Goal: Navigation & Orientation: Find specific page/section

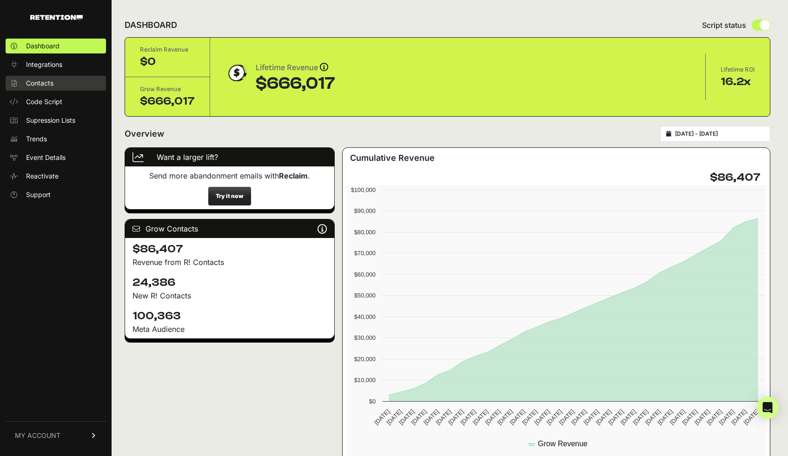
click at [42, 85] on span "Contacts" at bounding box center [39, 83] width 27 height 9
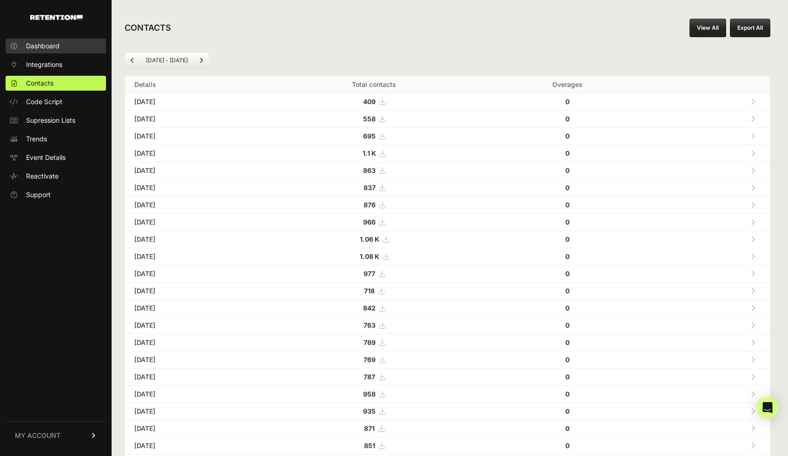
click at [47, 46] on span "Dashboard" at bounding box center [42, 45] width 33 height 9
